Goal: Transaction & Acquisition: Purchase product/service

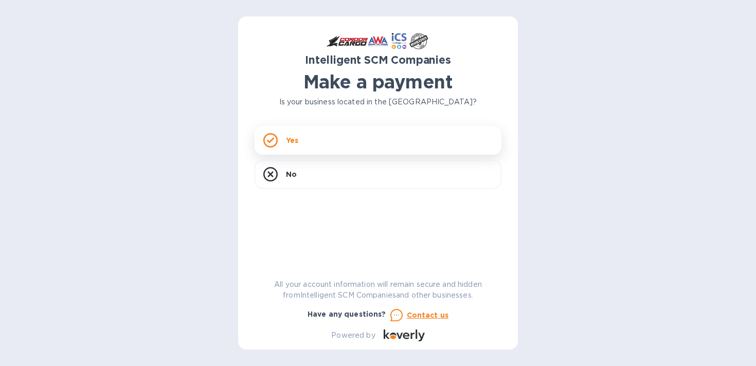
click at [466, 137] on div "Yes" at bounding box center [378, 140] width 247 height 29
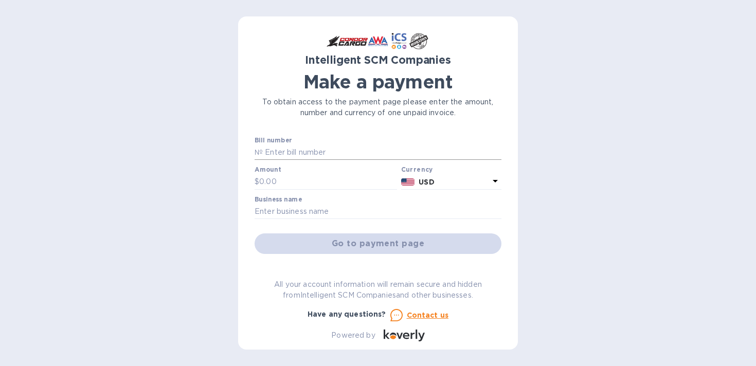
click at [330, 152] on input "text" at bounding box center [382, 152] width 239 height 15
paste input "US00970900"
type input "US00970900"
click at [570, 181] on div "Intelligent SCM Companies Make a payment To obtain access to the payment page p…" at bounding box center [378, 183] width 756 height 366
click at [314, 178] on input "text" at bounding box center [328, 181] width 138 height 15
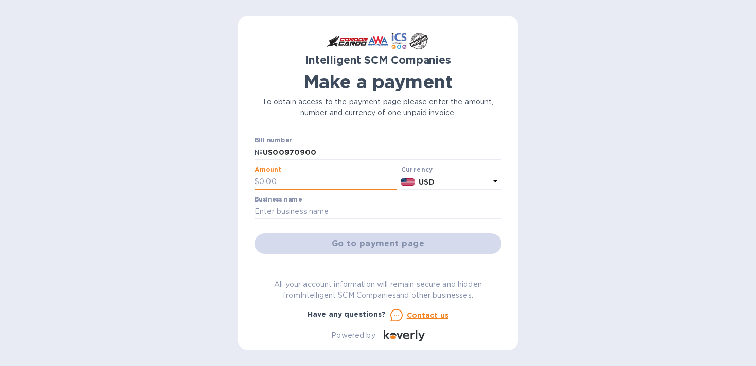
click at [289, 182] on input "text" at bounding box center [328, 181] width 138 height 15
type input "160"
click at [356, 214] on input "text" at bounding box center [378, 211] width 247 height 15
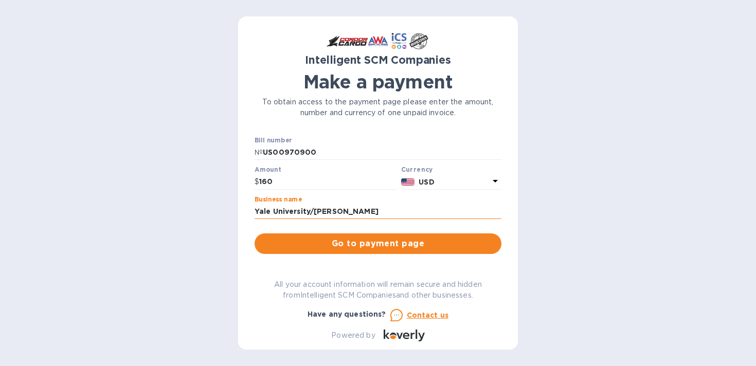
click at [299, 212] on input "Yale University/[PERSON_NAME]" at bounding box center [378, 211] width 247 height 15
type input "Yale School of Public Health/[PERSON_NAME]"
click at [361, 244] on span "Go to payment page" at bounding box center [378, 244] width 230 height 12
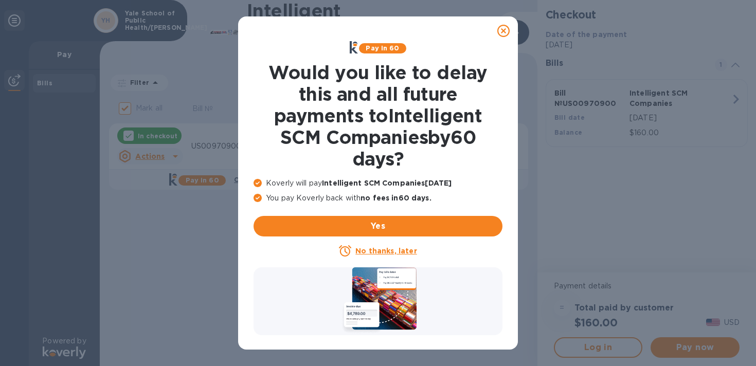
click at [507, 31] on icon at bounding box center [503, 31] width 12 height 12
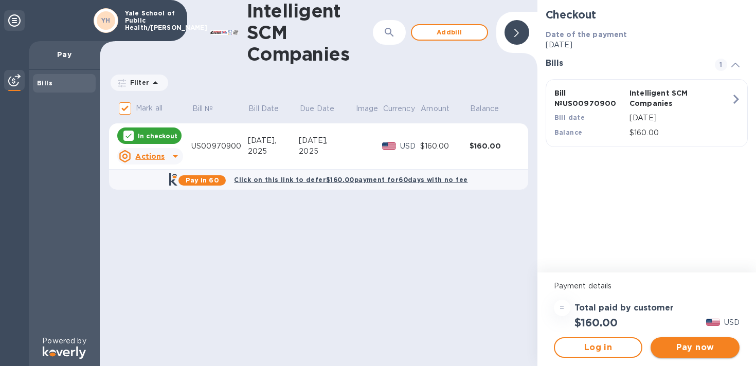
click at [695, 348] on span "Pay now" at bounding box center [695, 348] width 73 height 12
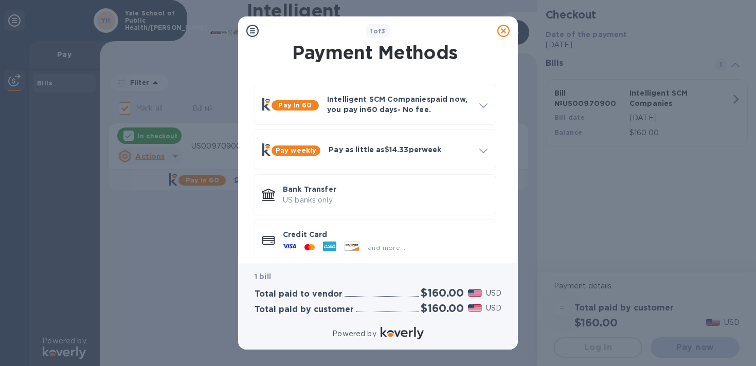
scroll to position [19, 0]
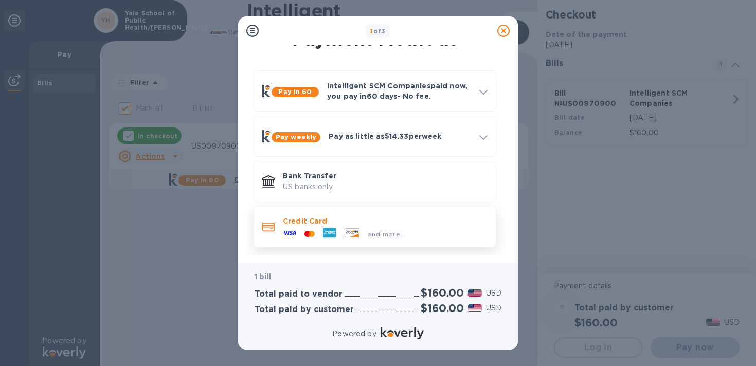
click at [441, 215] on div "Credit Card and more..." at bounding box center [385, 227] width 213 height 30
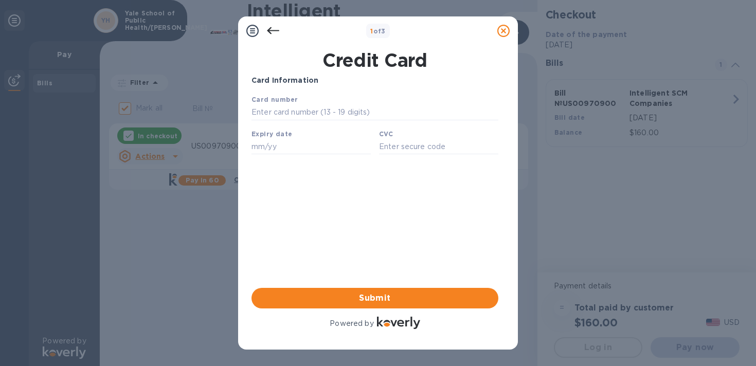
scroll to position [0, 0]
click at [346, 114] on input "text" at bounding box center [375, 112] width 247 height 15
type input "[CREDIT_CARD_NUMBER]"
type input "03/28"
click at [408, 151] on input "text" at bounding box center [438, 146] width 119 height 15
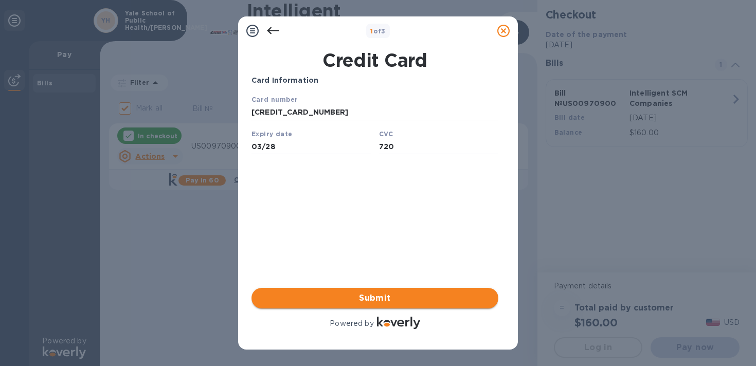
type input "720"
click at [412, 294] on span "Submit" at bounding box center [375, 298] width 230 height 12
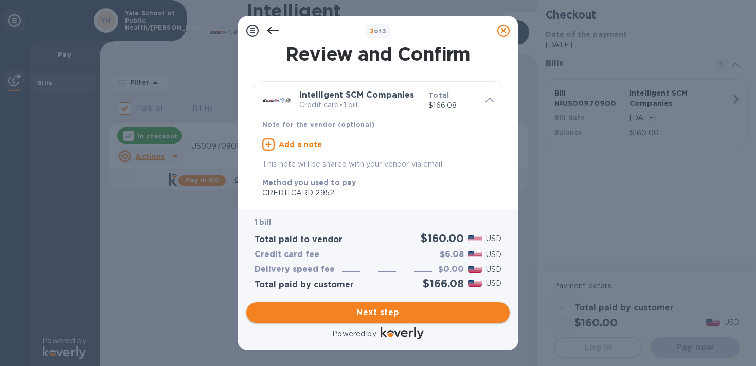
click at [385, 313] on span "Next step" at bounding box center [378, 313] width 247 height 12
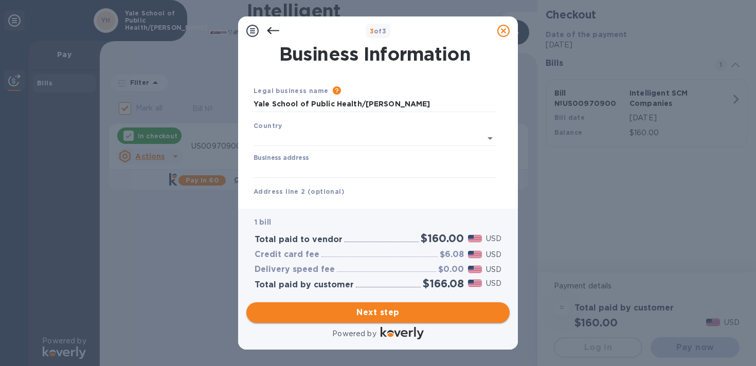
type input "[GEOGRAPHIC_DATA]"
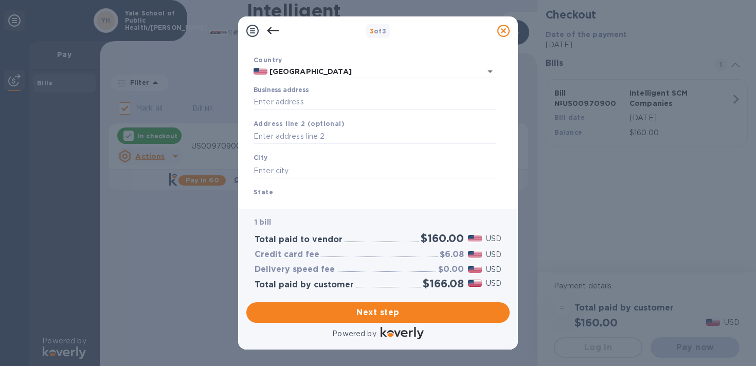
scroll to position [67, 0]
click at [320, 103] on input "Business address" at bounding box center [375, 101] width 243 height 15
type input "[STREET_ADDRESS]"
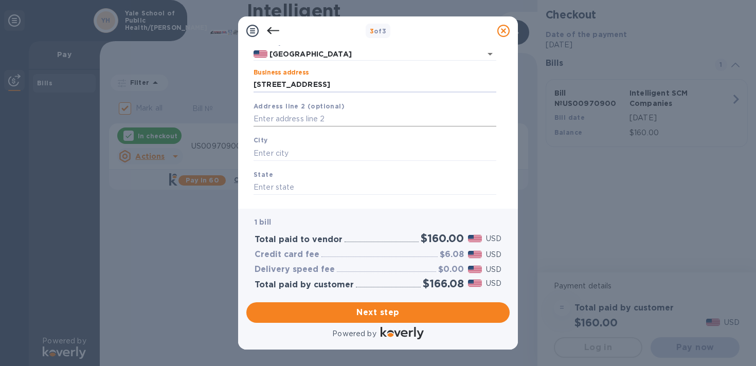
scroll to position [82, 0]
click at [296, 157] on input "text" at bounding box center [375, 154] width 243 height 15
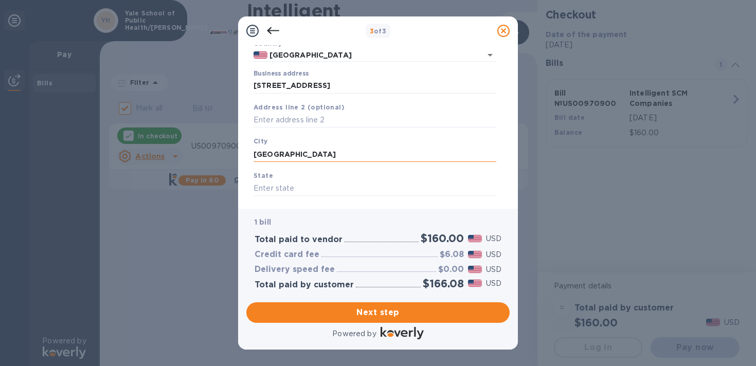
type input "[GEOGRAPHIC_DATA]"
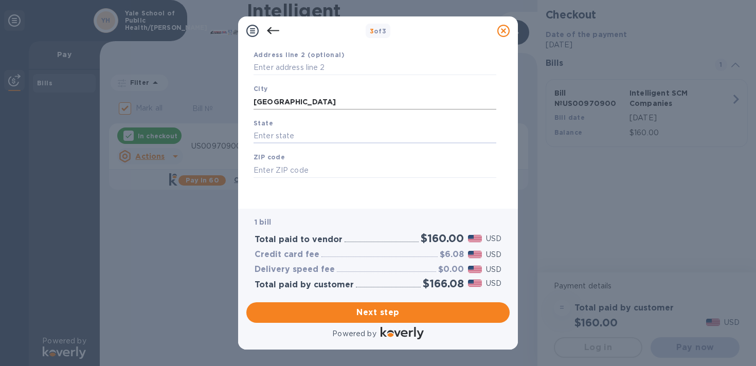
scroll to position [138, 0]
type input "CT"
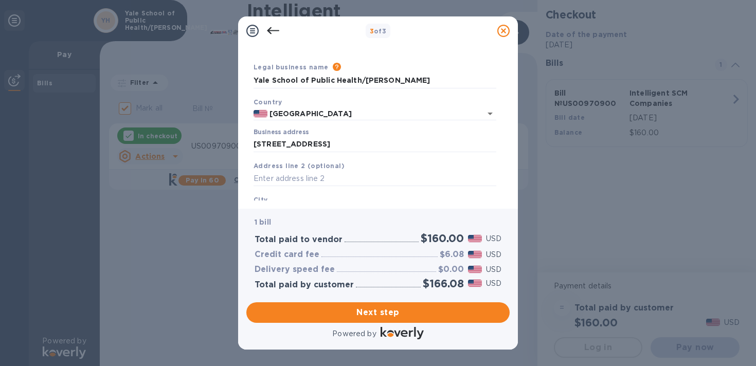
scroll to position [0, 0]
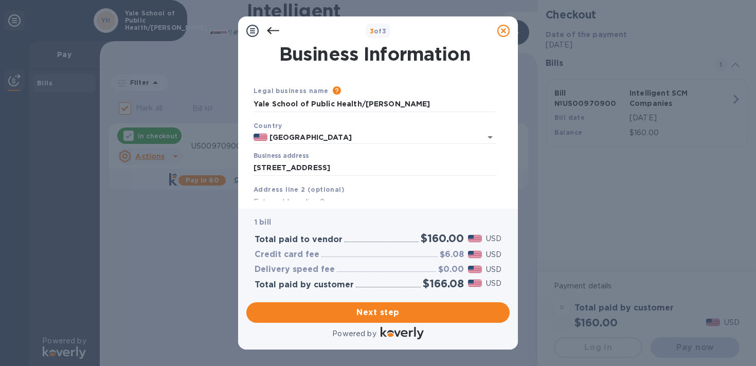
type input "06520"
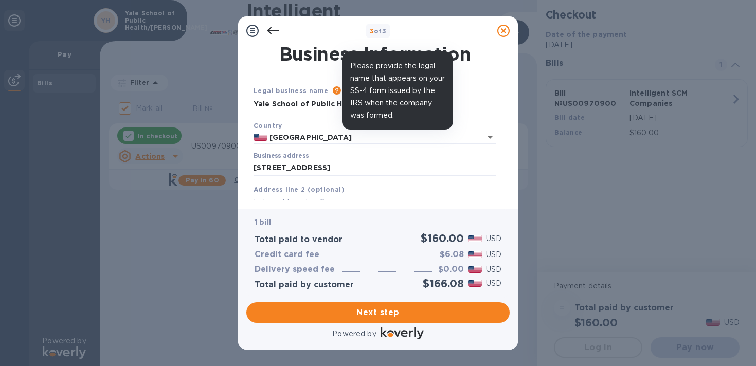
click at [333, 89] on icon at bounding box center [337, 90] width 8 height 8
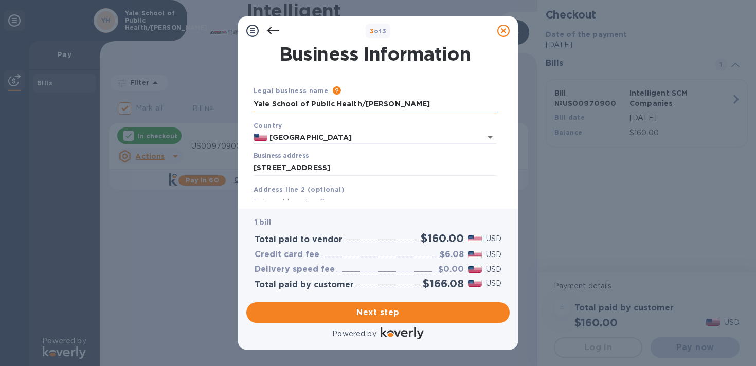
drag, startPoint x: 426, startPoint y: 102, endPoint x: 360, endPoint y: 97, distance: 66.5
click at [360, 97] on input "Yale School of Public Health/[PERSON_NAME]" at bounding box center [375, 104] width 243 height 15
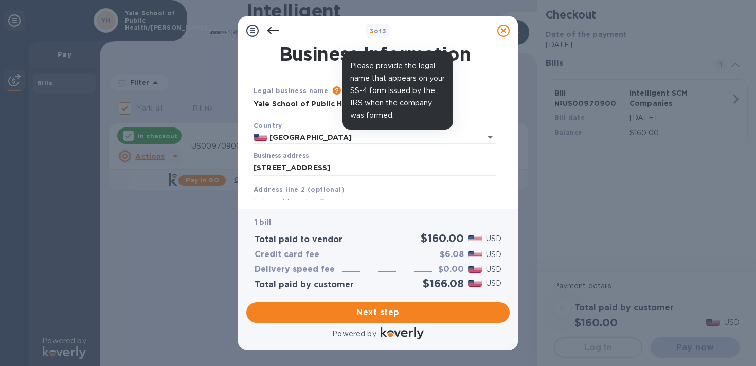
click at [333, 92] on icon at bounding box center [337, 90] width 8 height 8
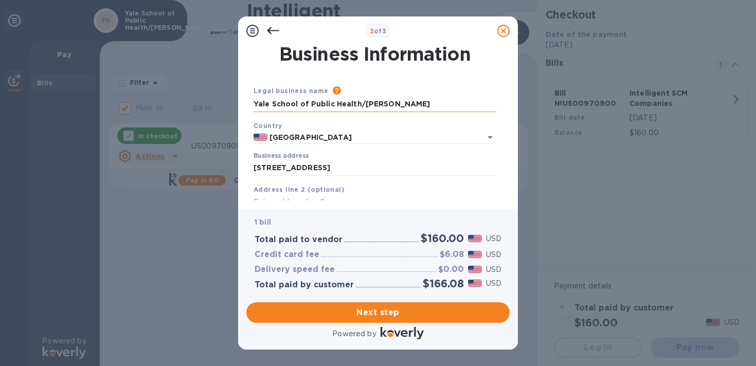
drag, startPoint x: 416, startPoint y: 104, endPoint x: 363, endPoint y: 103, distance: 52.5
click at [363, 103] on input "Yale School of Public Health/[PERSON_NAME]" at bounding box center [375, 104] width 243 height 15
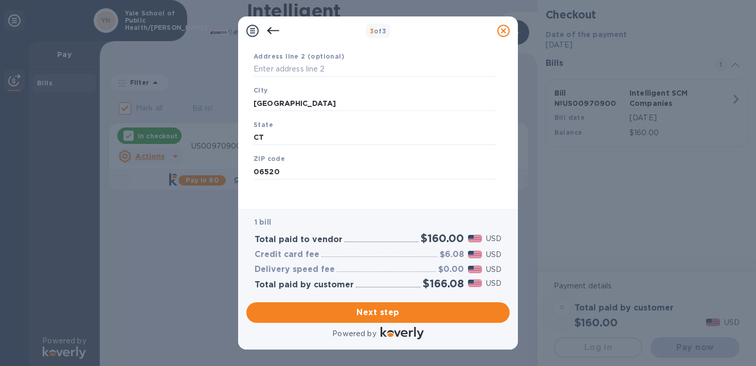
scroll to position [138, 0]
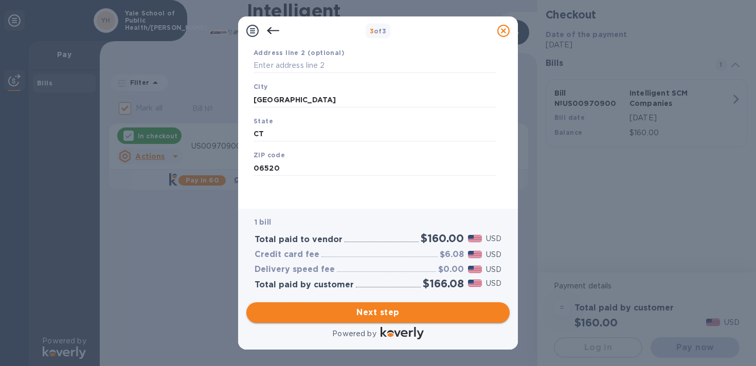
type input "Yale School of Public Health"
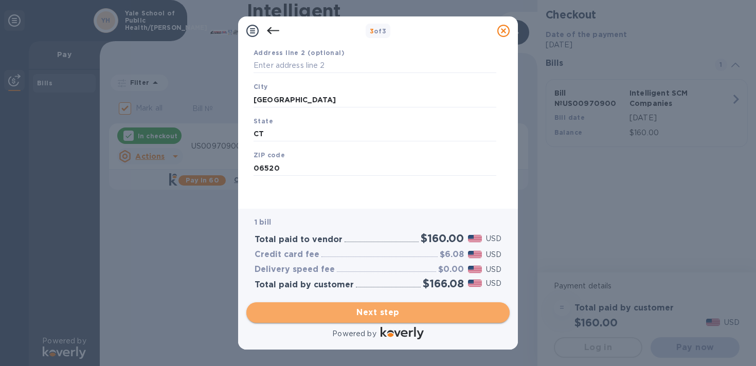
click at [377, 312] on span "Next step" at bounding box center [378, 313] width 247 height 12
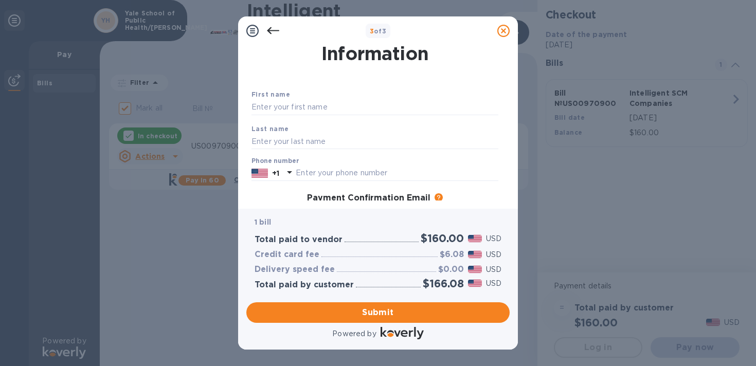
scroll to position [27, 0]
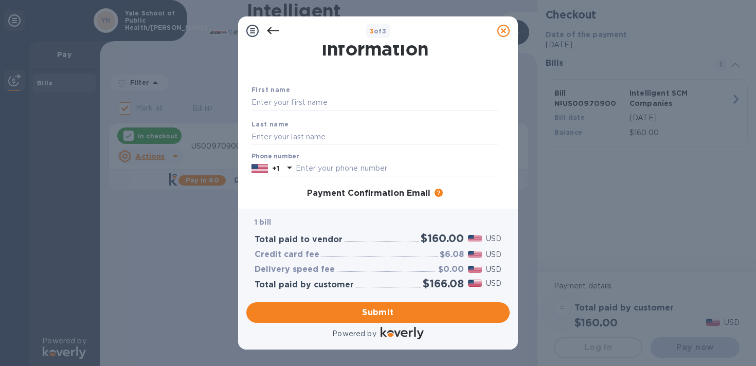
click at [344, 94] on div "First name" at bounding box center [374, 97] width 255 height 34
click at [345, 102] on input "text" at bounding box center [375, 102] width 247 height 15
type input "[PERSON_NAME]"
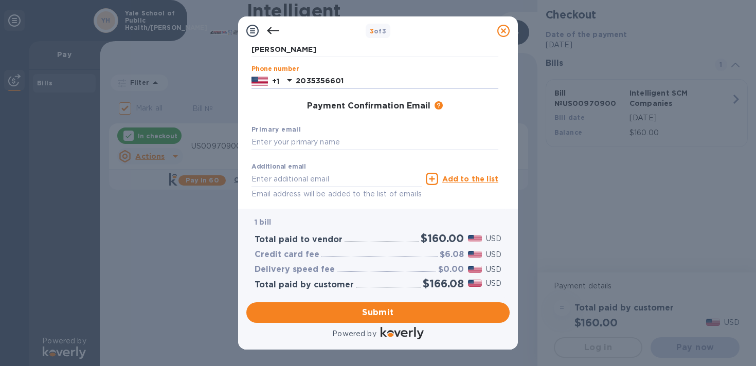
scroll to position [119, 0]
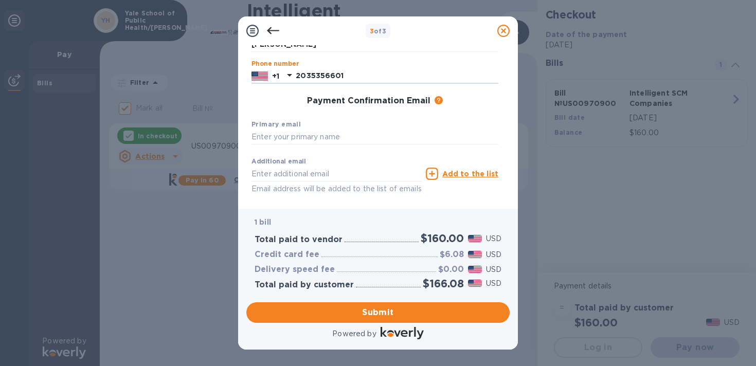
type input "2035356601"
click at [319, 127] on div "Primary email" at bounding box center [374, 132] width 255 height 34
click at [319, 136] on input "text" at bounding box center [375, 137] width 247 height 15
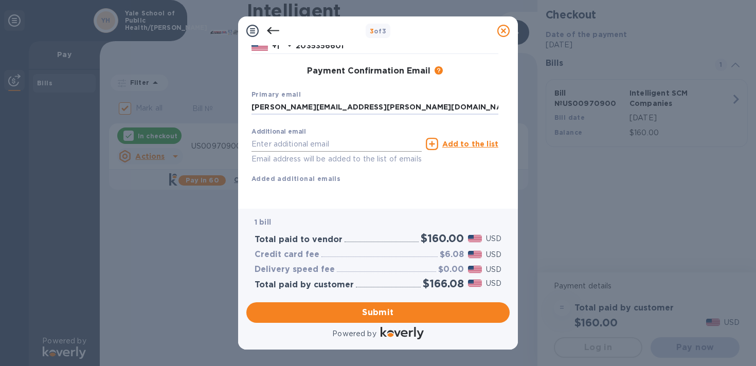
scroll to position [162, 0]
type input "[PERSON_NAME][EMAIL_ADDRESS][PERSON_NAME][DOMAIN_NAME]"
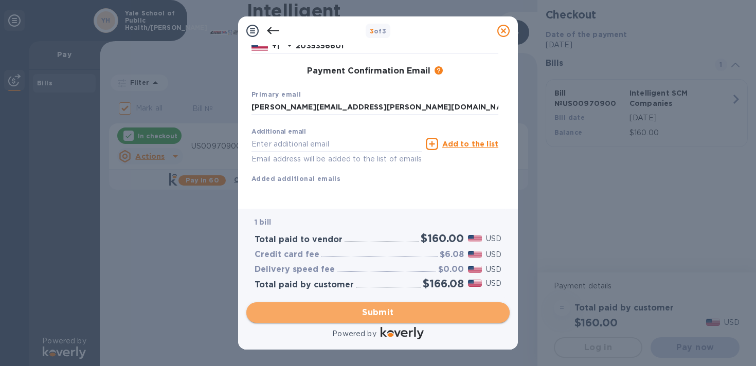
click at [390, 310] on span "Submit" at bounding box center [378, 313] width 247 height 12
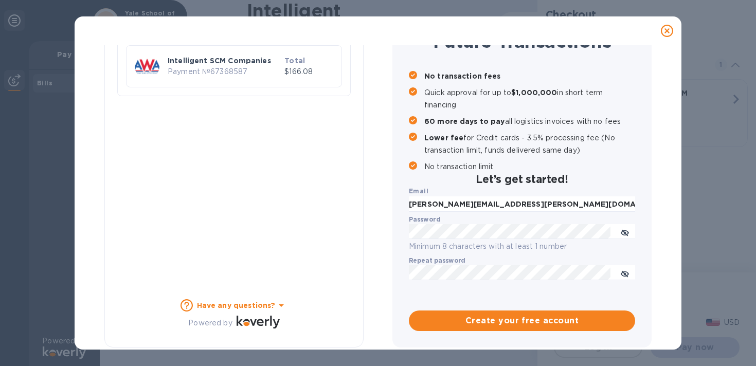
checkbox input "false"
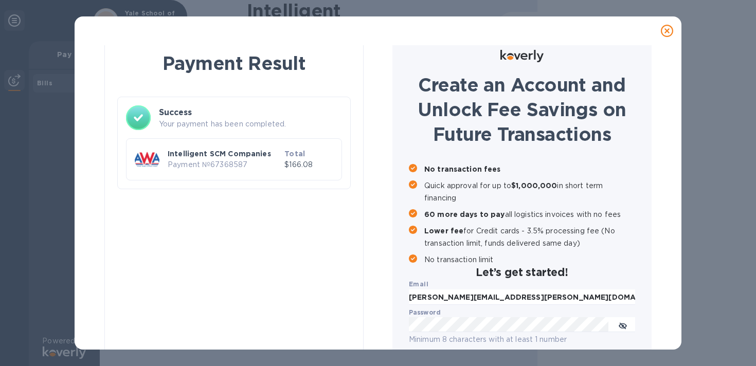
scroll to position [0, 0]
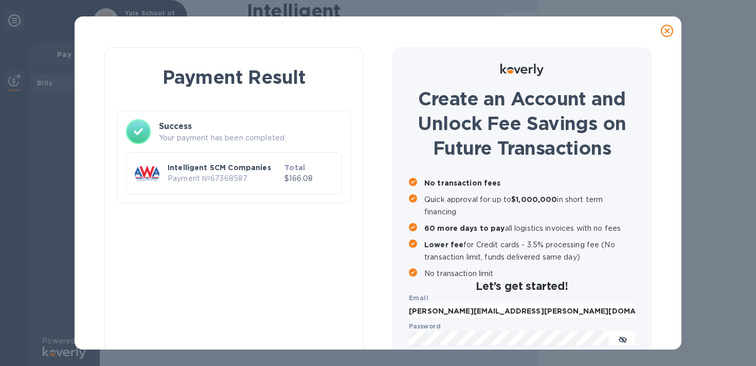
click at [301, 183] on p "$166.08" at bounding box center [308, 178] width 49 height 11
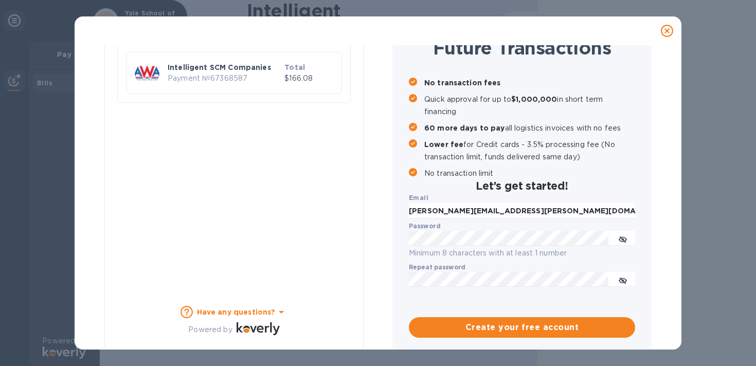
scroll to position [107, 0]
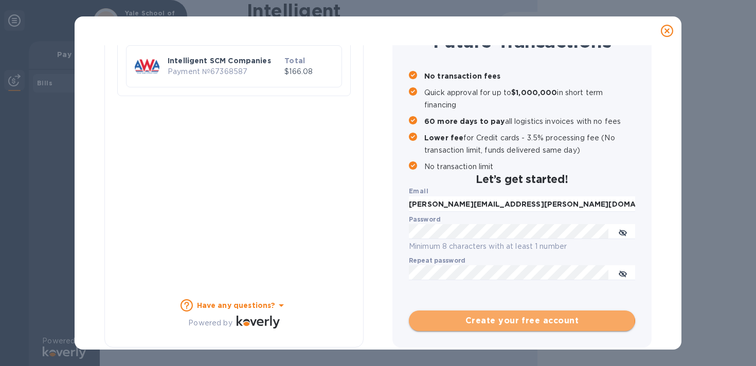
click at [493, 316] on span "Create your free account" at bounding box center [522, 321] width 210 height 12
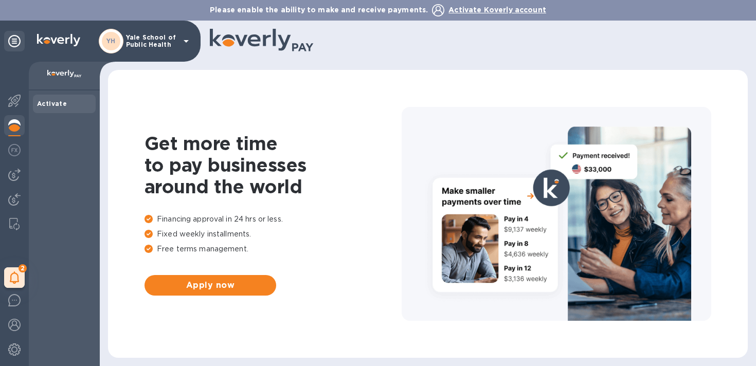
click at [69, 112] on div "Activate" at bounding box center [64, 104] width 63 height 19
click at [57, 102] on b "Activate" at bounding box center [52, 104] width 30 height 8
click at [12, 103] on img at bounding box center [14, 101] width 12 height 12
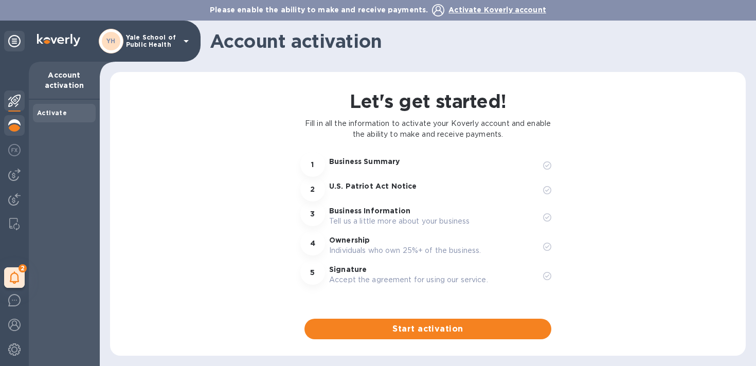
click at [12, 130] on img at bounding box center [14, 125] width 12 height 12
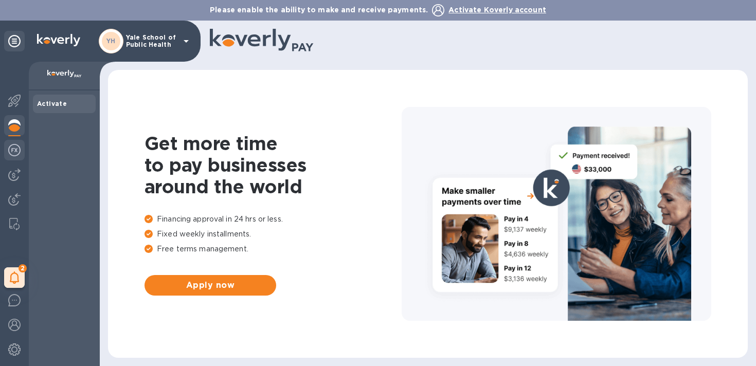
click at [16, 150] on img at bounding box center [14, 150] width 12 height 12
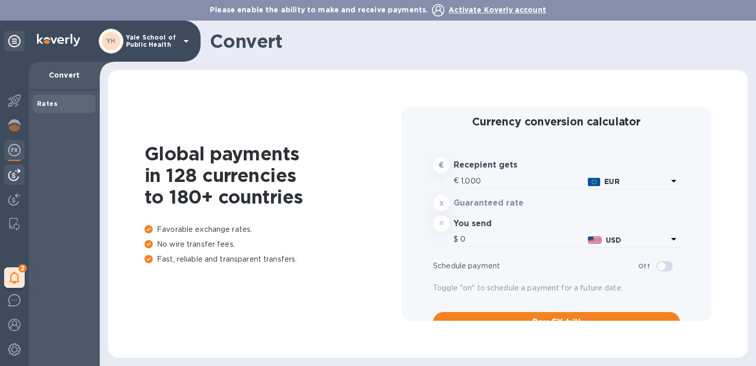
click at [20, 183] on div at bounding box center [14, 175] width 21 height 21
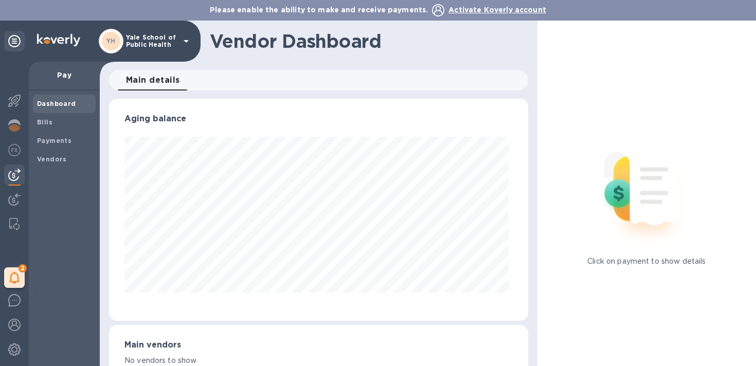
scroll to position [25, 0]
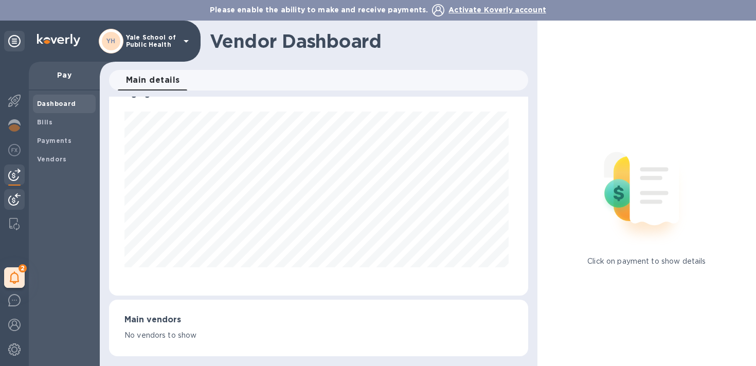
click at [17, 198] on img at bounding box center [14, 199] width 12 height 12
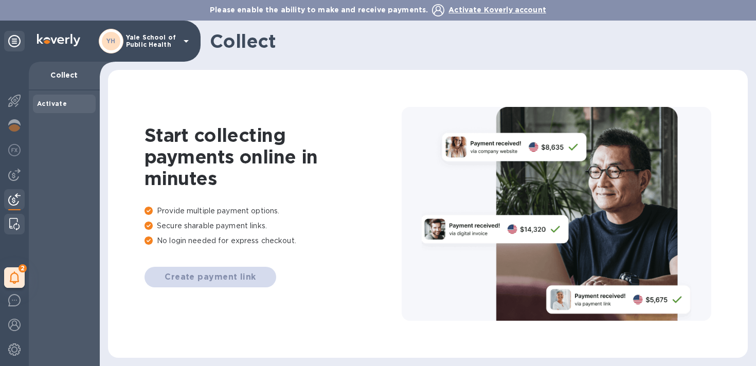
click at [12, 215] on div at bounding box center [14, 224] width 19 height 21
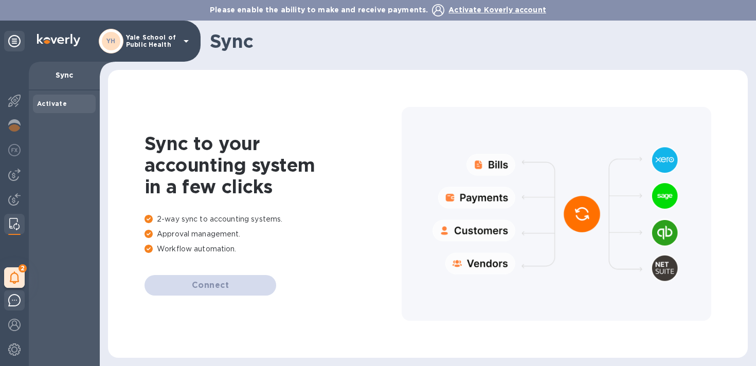
click at [15, 300] on img at bounding box center [14, 300] width 12 height 12
click at [162, 41] on p "Yale School of Public Health" at bounding box center [151, 41] width 51 height 14
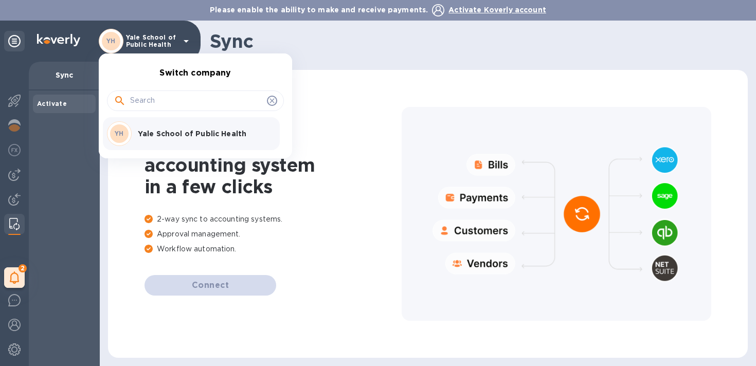
click at [162, 41] on div at bounding box center [378, 183] width 756 height 366
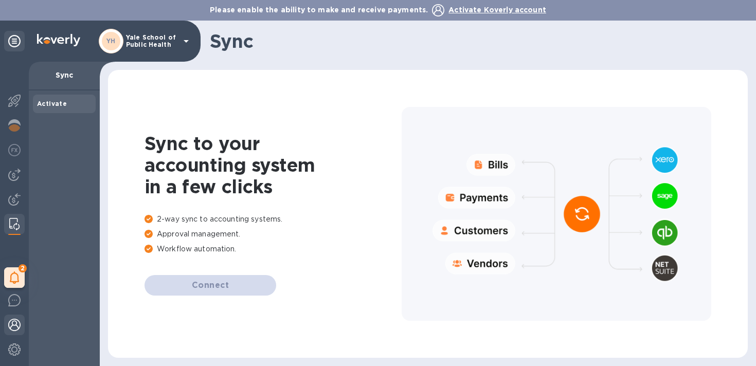
click at [22, 326] on div at bounding box center [14, 326] width 21 height 23
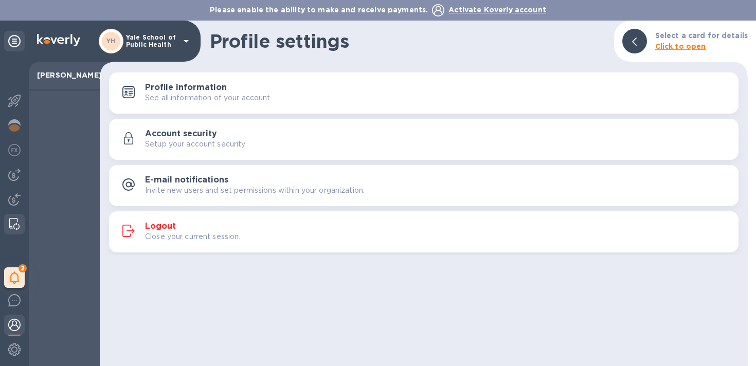
click at [8, 224] on div at bounding box center [14, 224] width 19 height 21
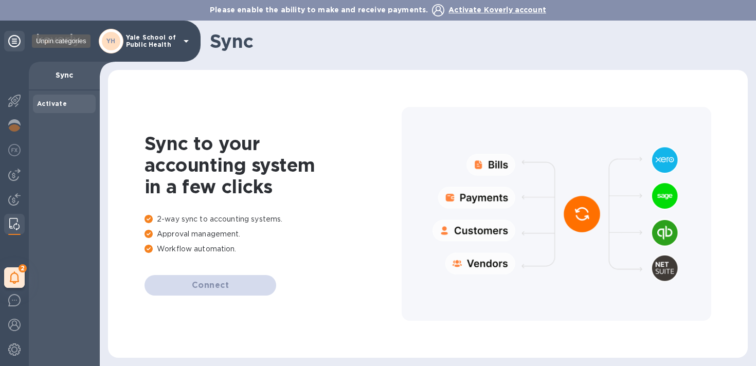
click at [8, 41] on icon at bounding box center [14, 41] width 12 height 12
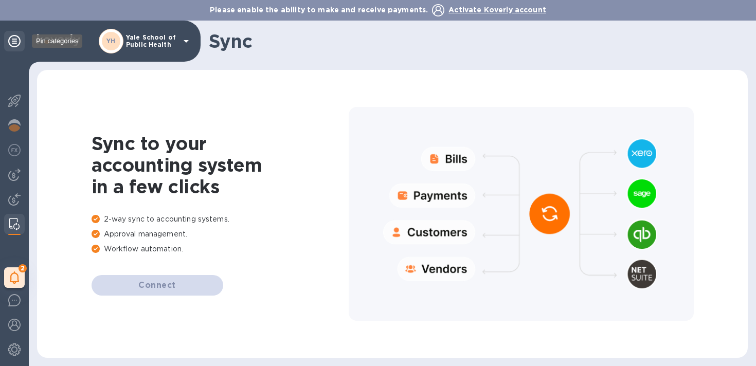
click at [8, 41] on icon at bounding box center [14, 41] width 12 height 12
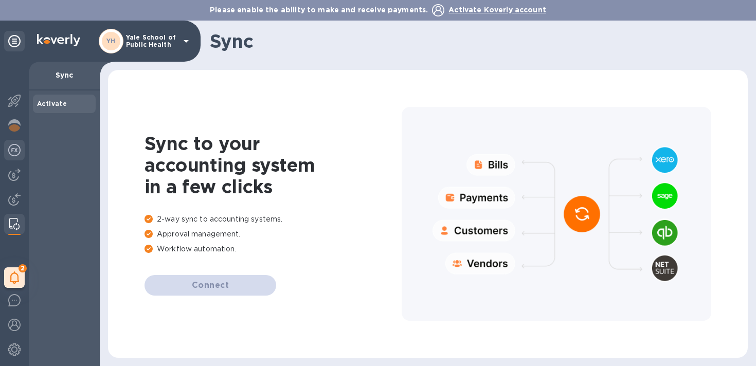
click at [16, 149] on img at bounding box center [14, 150] width 12 height 12
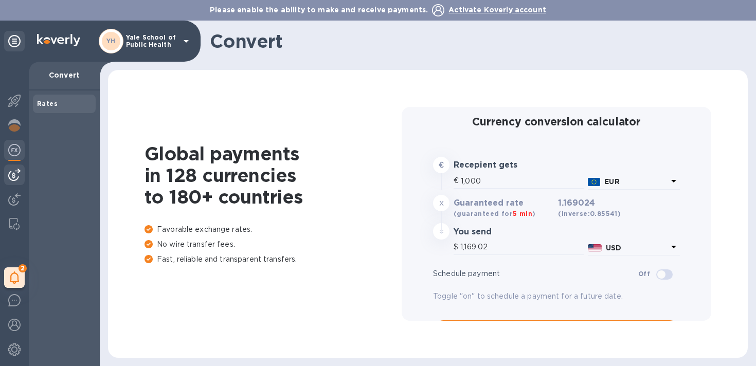
click at [16, 178] on img at bounding box center [14, 175] width 12 height 12
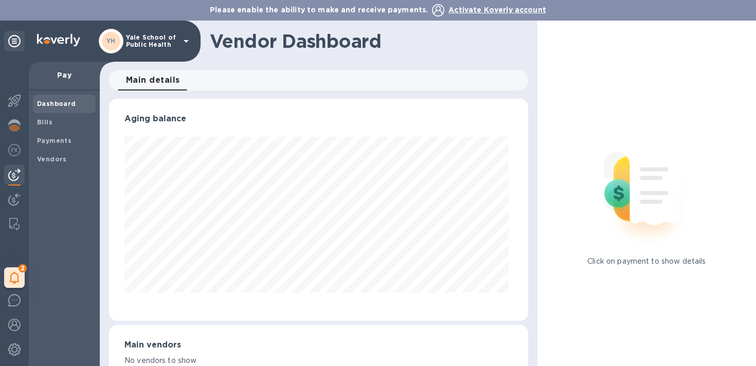
click at [173, 43] on p "Yale School of Public Health" at bounding box center [151, 41] width 51 height 14
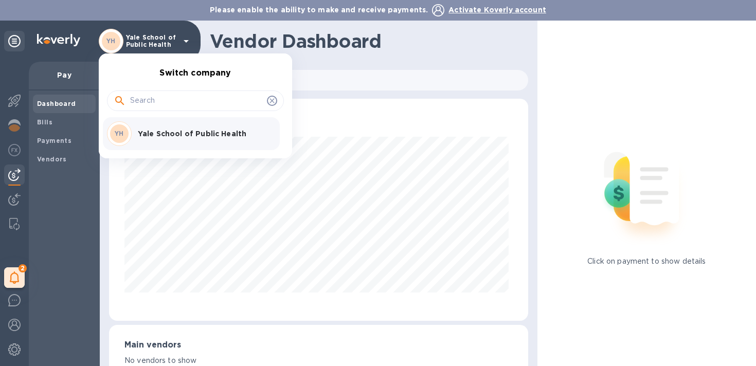
click at [173, 43] on div at bounding box center [378, 183] width 756 height 366
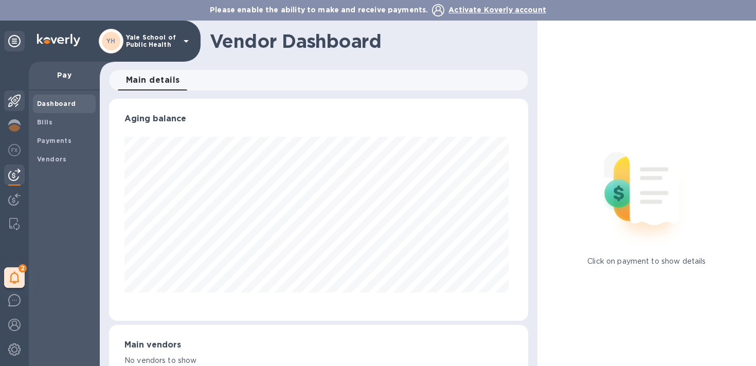
click at [22, 102] on div at bounding box center [14, 102] width 21 height 23
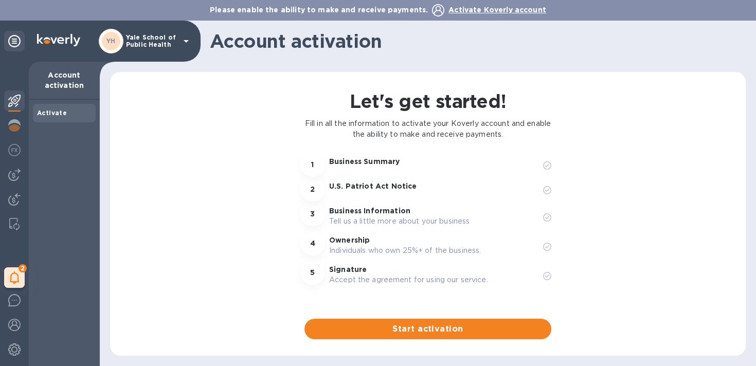
click at [53, 113] on b "Activate" at bounding box center [52, 113] width 30 height 8
click at [6, 197] on div at bounding box center [14, 200] width 21 height 23
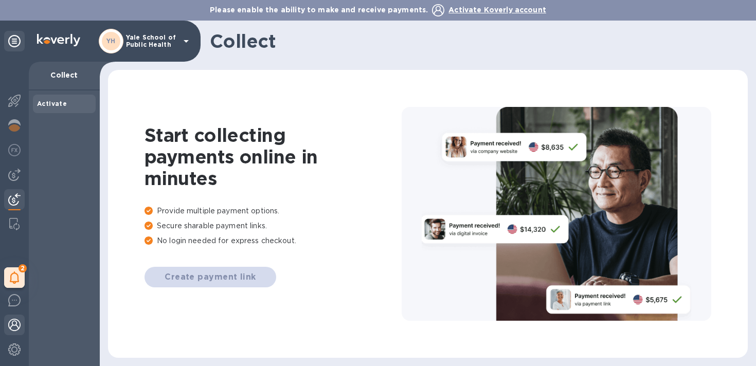
click at [16, 327] on img at bounding box center [14, 325] width 12 height 12
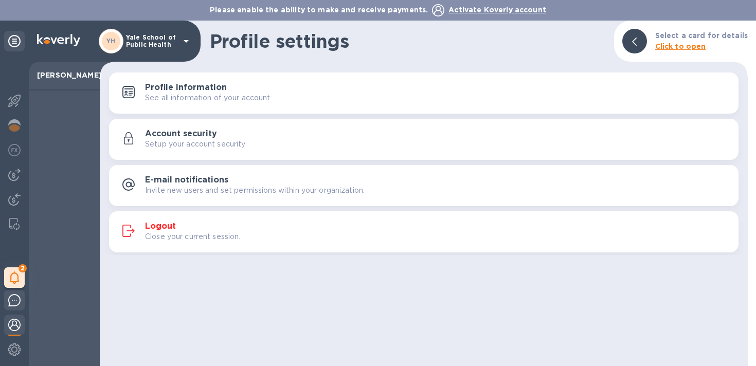
click at [15, 301] on img at bounding box center [14, 300] width 12 height 12
click at [93, 148] on div at bounding box center [64, 229] width 71 height 276
click at [630, 39] on div at bounding box center [634, 41] width 25 height 25
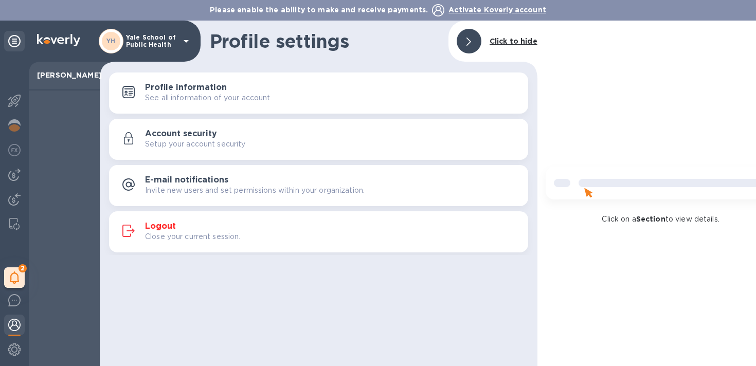
click at [464, 42] on div at bounding box center [469, 41] width 25 height 25
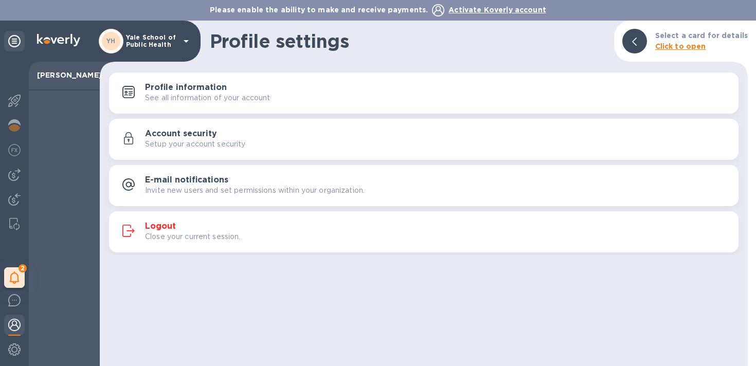
click at [16, 39] on icon at bounding box center [14, 41] width 12 height 12
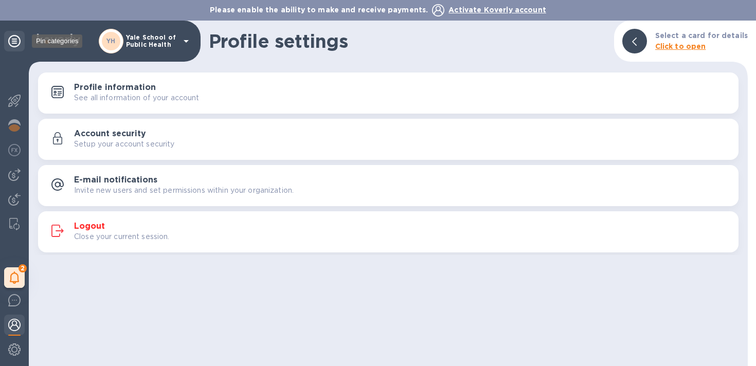
click at [16, 39] on icon at bounding box center [14, 41] width 12 height 12
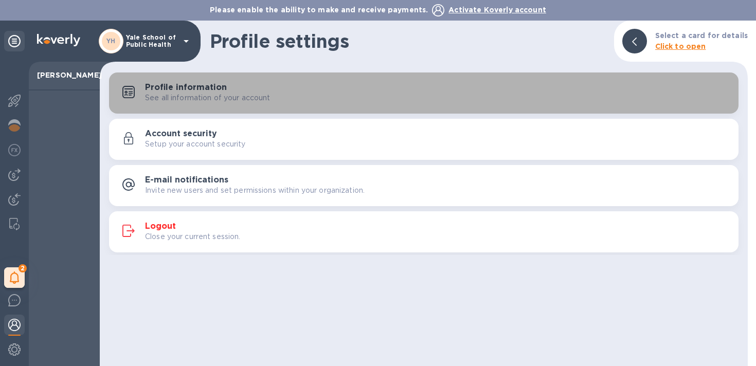
click at [188, 82] on div "Profile information See all information of your account" at bounding box center [423, 93] width 617 height 25
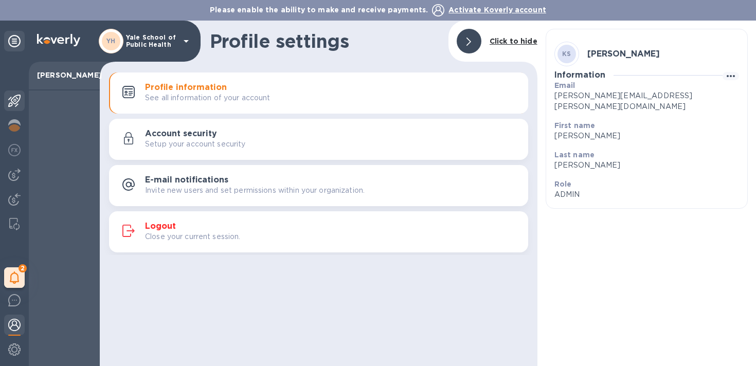
click at [6, 104] on div at bounding box center [14, 102] width 21 height 23
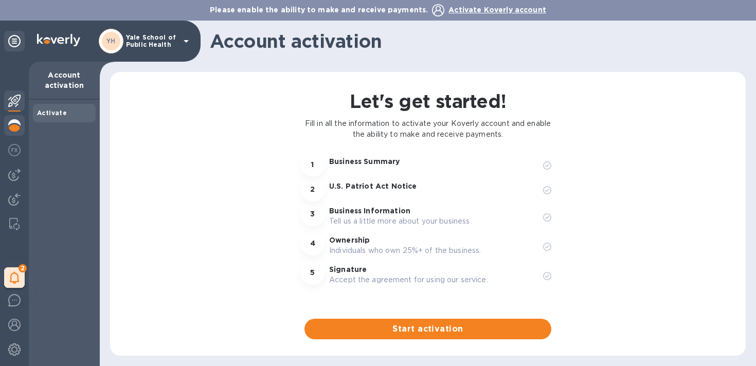
click at [15, 122] on img at bounding box center [14, 125] width 12 height 12
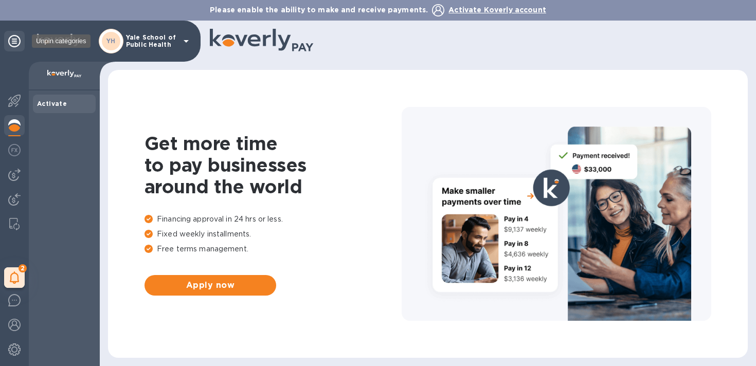
click at [20, 43] on div at bounding box center [14, 41] width 21 height 21
click at [11, 40] on icon at bounding box center [14, 41] width 12 height 12
click at [15, 45] on icon at bounding box center [14, 41] width 12 height 12
click at [12, 324] on img at bounding box center [14, 325] width 12 height 12
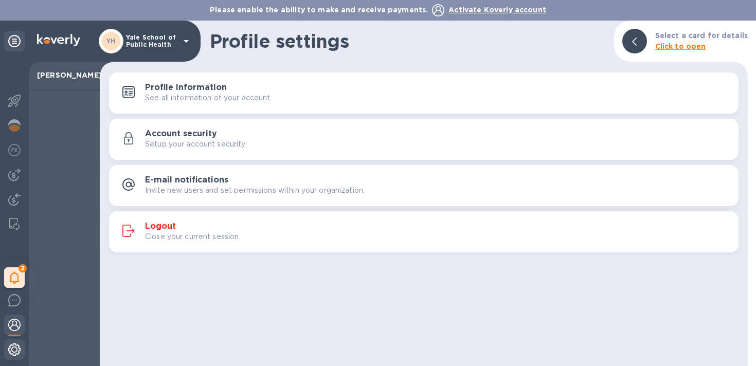
click at [19, 356] on div at bounding box center [14, 350] width 21 height 23
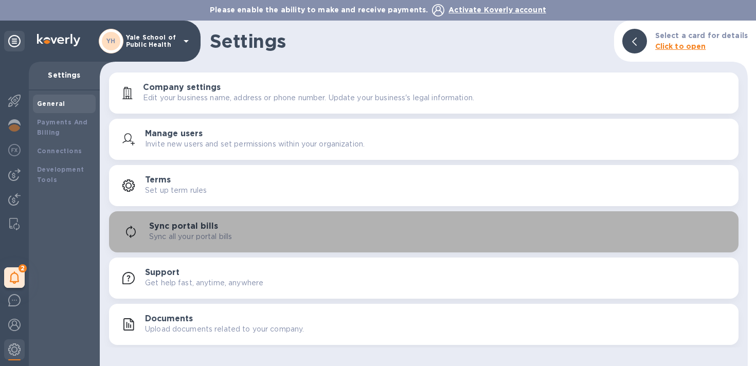
click at [260, 223] on div "Sync portal bills Sync all your portal bills" at bounding box center [439, 232] width 581 height 21
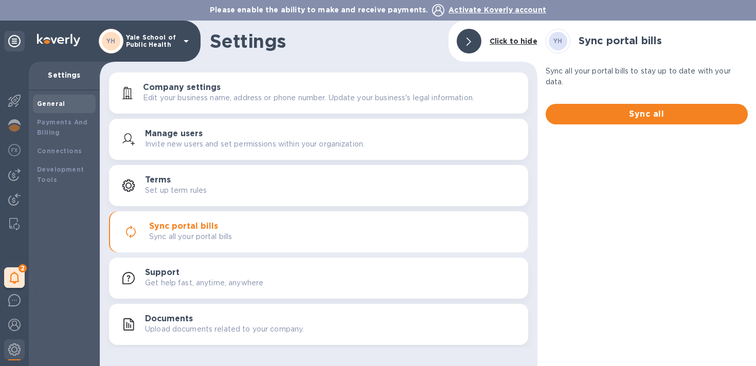
click at [268, 182] on div "Terms Set up term rules" at bounding box center [332, 185] width 375 height 21
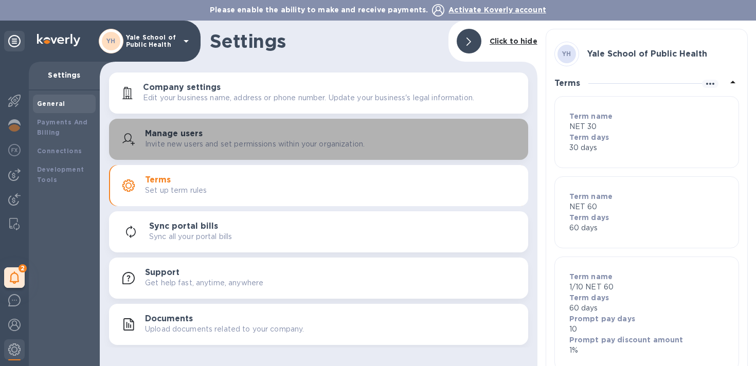
click at [273, 149] on p "Invite new users and set permissions within your organization." at bounding box center [255, 144] width 220 height 11
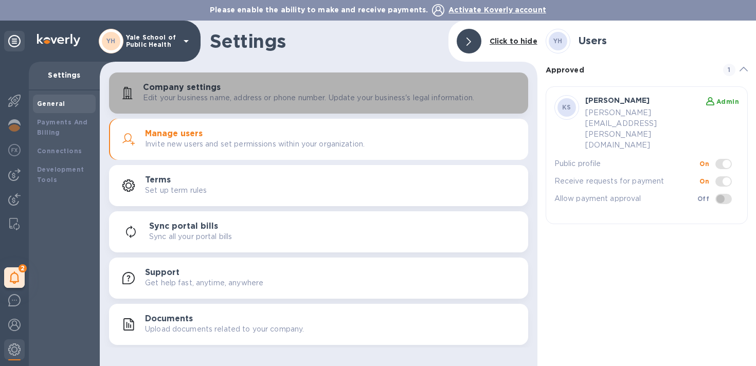
click at [274, 106] on button "Company settings Edit your business name, address or phone number. Update your …" at bounding box center [318, 93] width 419 height 41
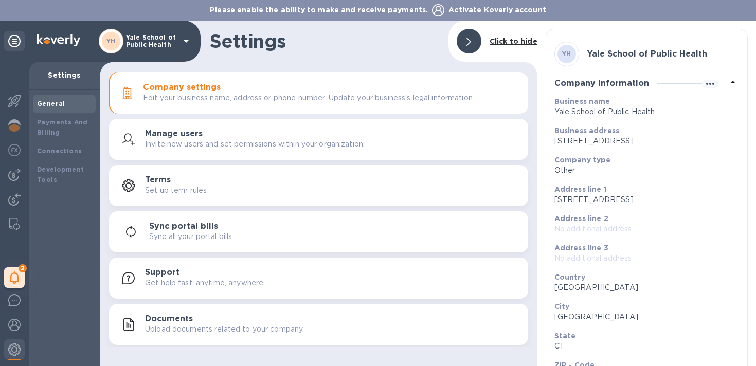
click at [247, 319] on div "Documents Upload documents related to your company." at bounding box center [332, 324] width 375 height 21
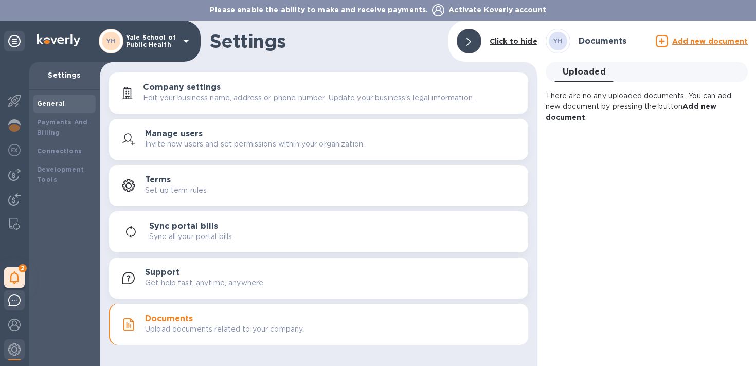
click at [12, 295] on img at bounding box center [14, 300] width 12 height 12
click at [17, 306] on img at bounding box center [14, 300] width 12 height 12
click at [11, 321] on img at bounding box center [14, 325] width 12 height 12
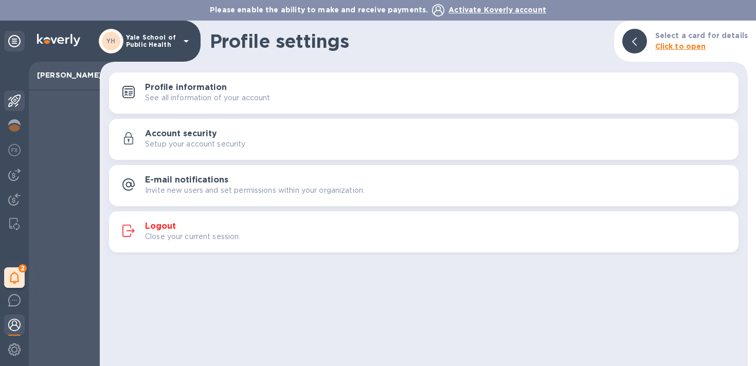
click at [11, 103] on img at bounding box center [14, 101] width 12 height 12
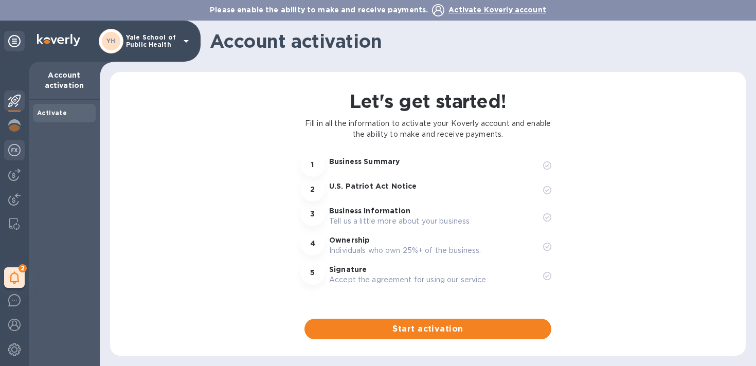
click at [11, 151] on img at bounding box center [14, 150] width 12 height 12
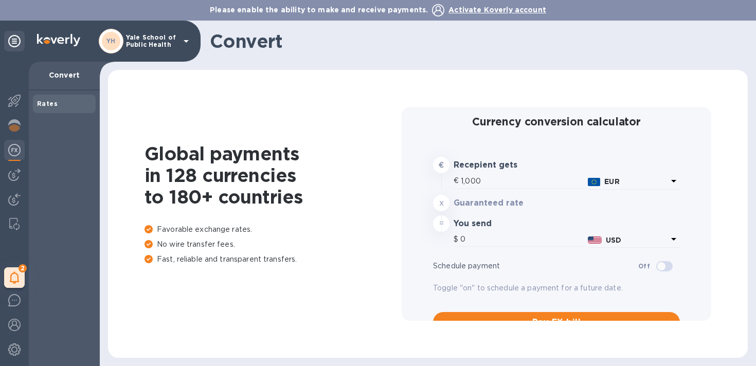
type input "1,169.02"
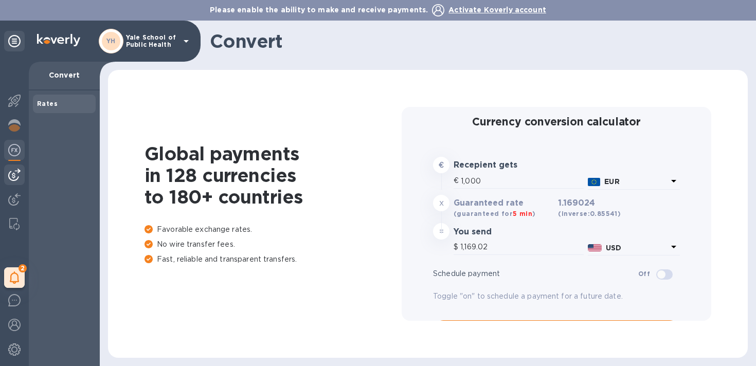
click at [14, 182] on div at bounding box center [14, 175] width 21 height 21
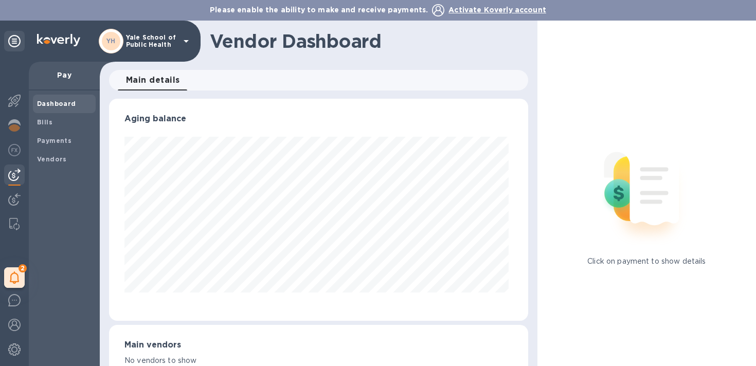
scroll to position [222, 415]
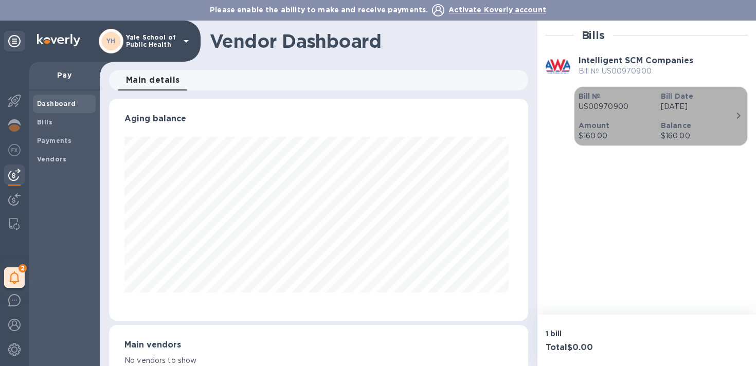
click at [739, 117] on icon "button" at bounding box center [738, 116] width 12 height 12
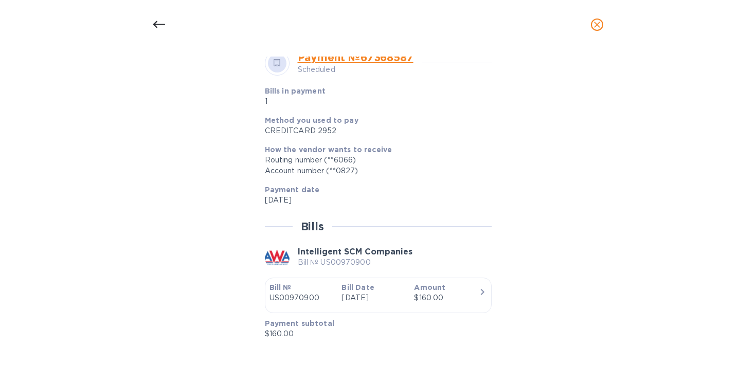
scroll to position [472, 0]
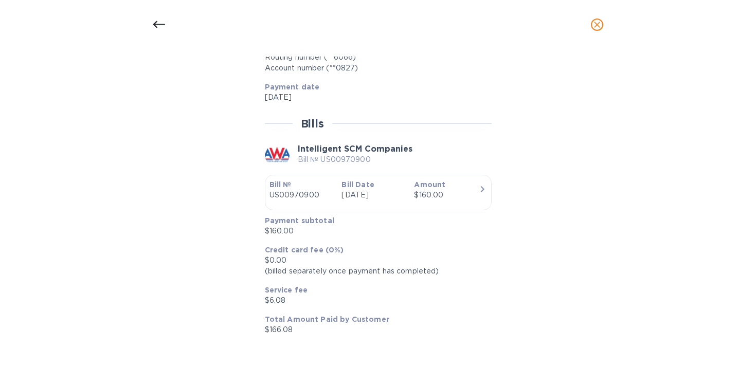
click at [478, 188] on icon "button" at bounding box center [482, 189] width 12 height 12
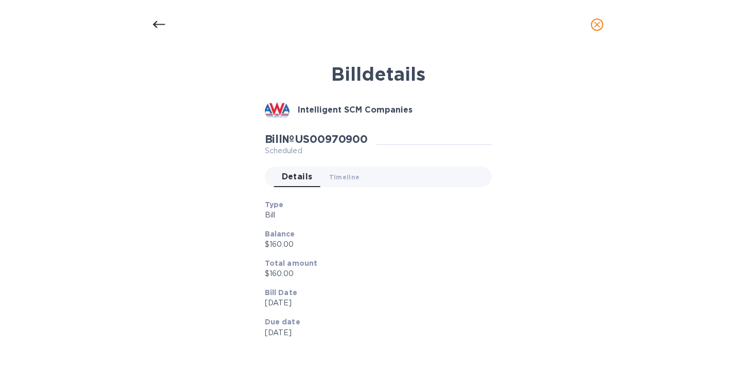
scroll to position [222, 415]
